Goal: Task Accomplishment & Management: Manage account settings

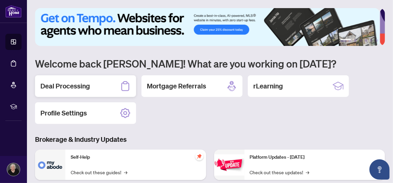
click at [69, 87] on h2 "Deal Processing" at bounding box center [65, 85] width 50 height 9
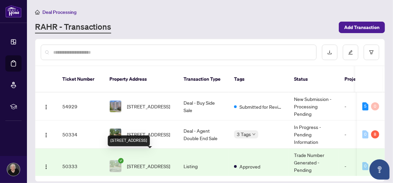
click at [137, 162] on span "[STREET_ADDRESS]" at bounding box center [148, 165] width 43 height 7
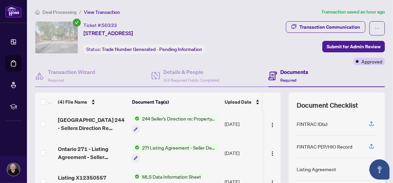
scroll to position [67, 0]
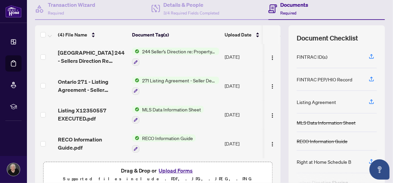
click at [164, 77] on span "271 Listing Agreement - Seller Designated Representation Agreement Authority to…" at bounding box center [179, 79] width 80 height 7
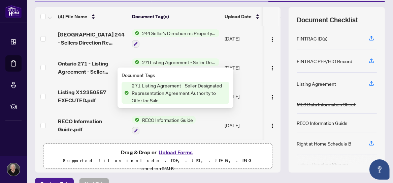
scroll to position [98, 0]
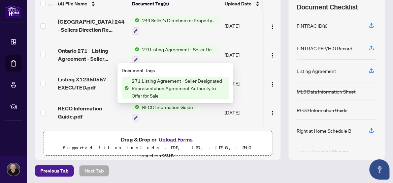
click at [176, 114] on div at bounding box center [164, 117] width 64 height 8
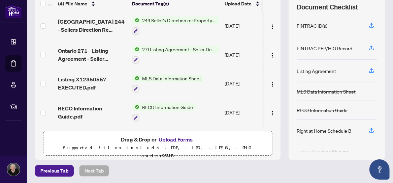
scroll to position [0, 0]
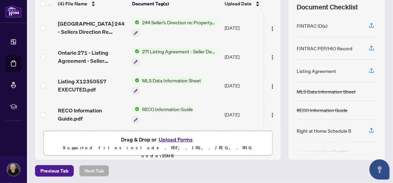
click at [151, 50] on span "271 Listing Agreement - Seller Designated Representation Agreement Authority to…" at bounding box center [179, 50] width 80 height 7
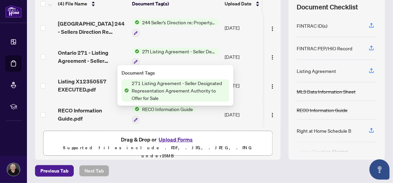
click at [151, 50] on span "271 Listing Agreement - Seller Designated Representation Agreement Authority to…" at bounding box center [179, 50] width 80 height 7
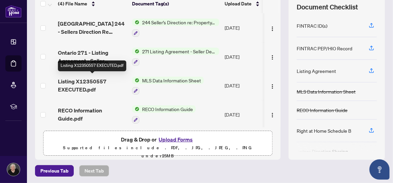
click at [86, 79] on span "Listing X12350557 EXECUTED.pdf" at bounding box center [92, 85] width 69 height 16
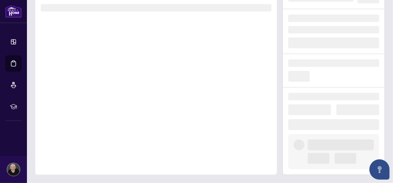
scroll to position [46, 0]
click at [86, 79] on div at bounding box center [156, 82] width 242 height 188
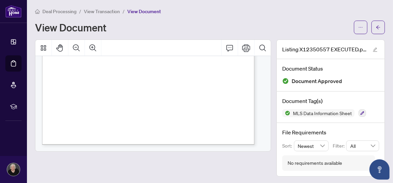
scroll to position [531, 0]
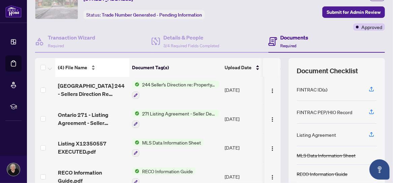
scroll to position [2, 0]
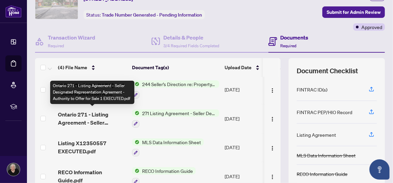
click at [98, 112] on span "Ontario 271 - Listing Agreement - Seller Designated Representation Agreement - …" at bounding box center [92, 118] width 69 height 16
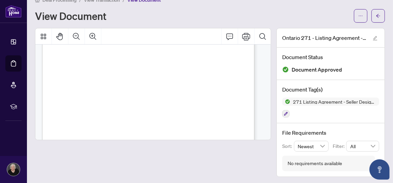
scroll to position [168, 0]
